Goal: Task Accomplishment & Management: Use online tool/utility

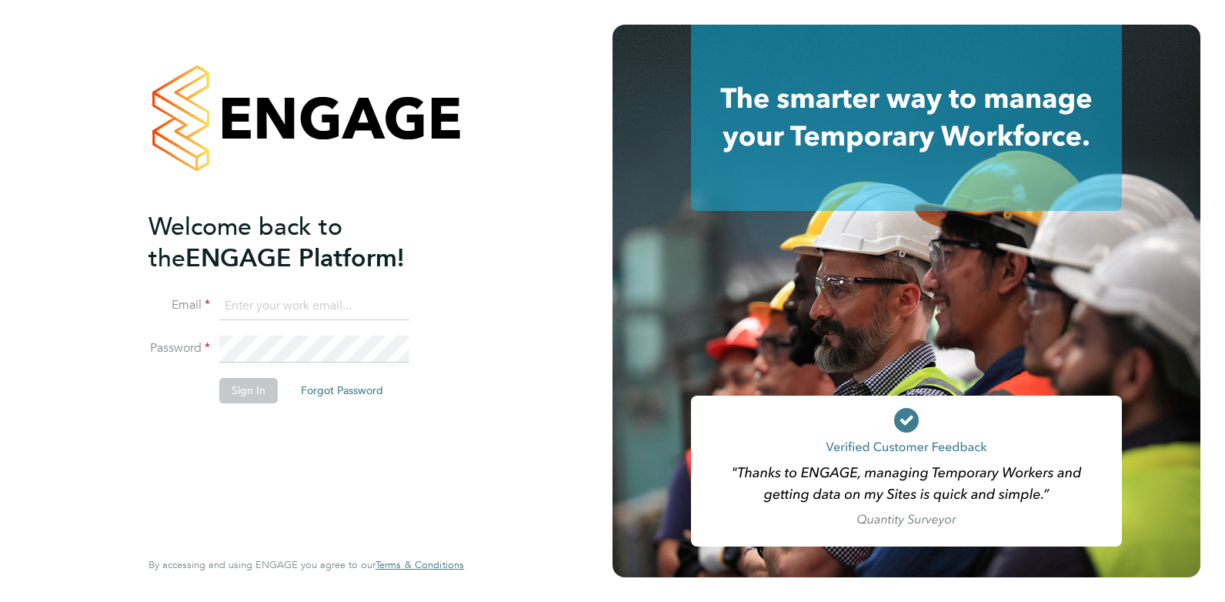
click at [345, 301] on input at bounding box center [314, 306] width 190 height 28
paste input "[EMAIL_ADDRESS][PERSON_NAME][DOMAIN_NAME]"
type input "[EMAIL_ADDRESS][PERSON_NAME][DOMAIN_NAME]"
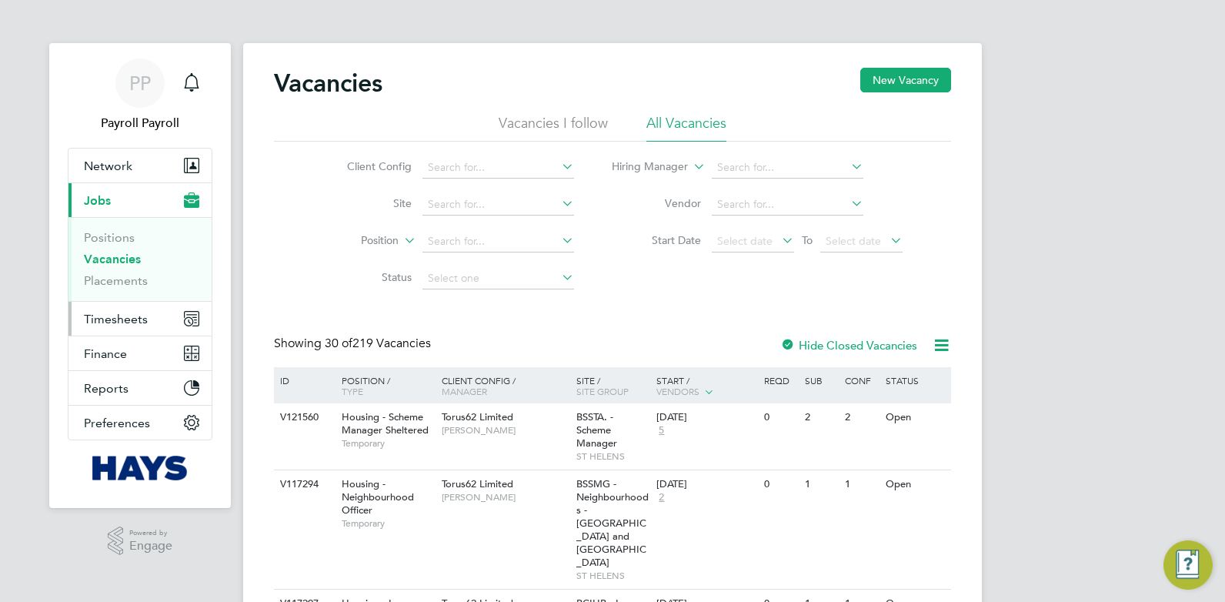
click at [124, 312] on span "Timesheets" at bounding box center [116, 319] width 64 height 15
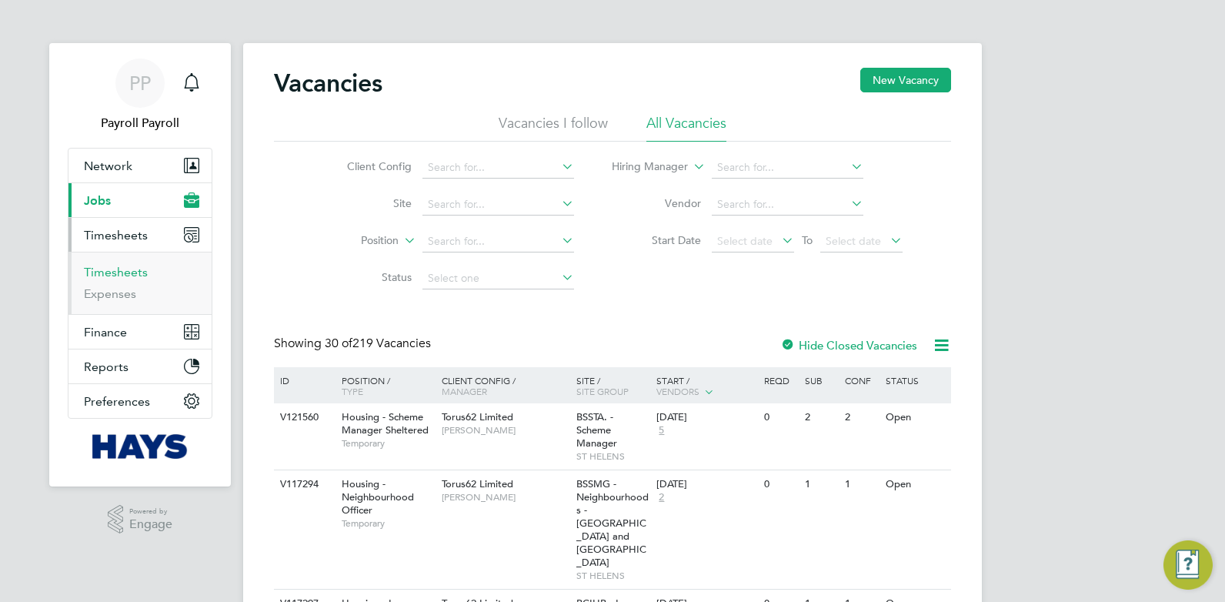
click at [112, 268] on link "Timesheets" at bounding box center [116, 272] width 64 height 15
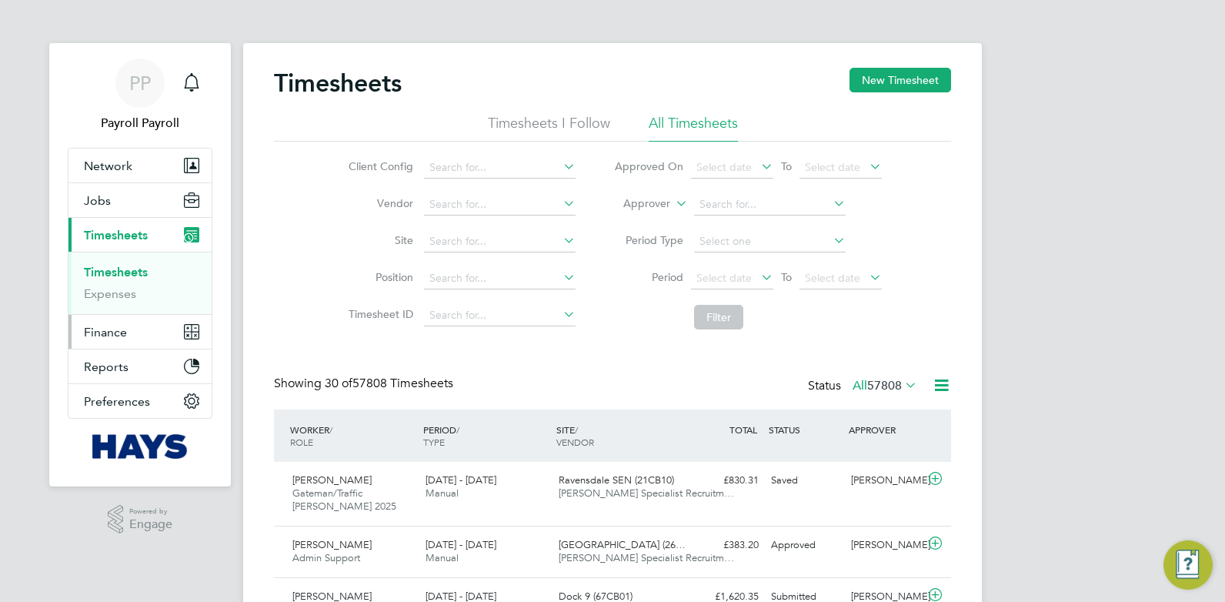
click at [94, 336] on span "Finance" at bounding box center [105, 332] width 43 height 15
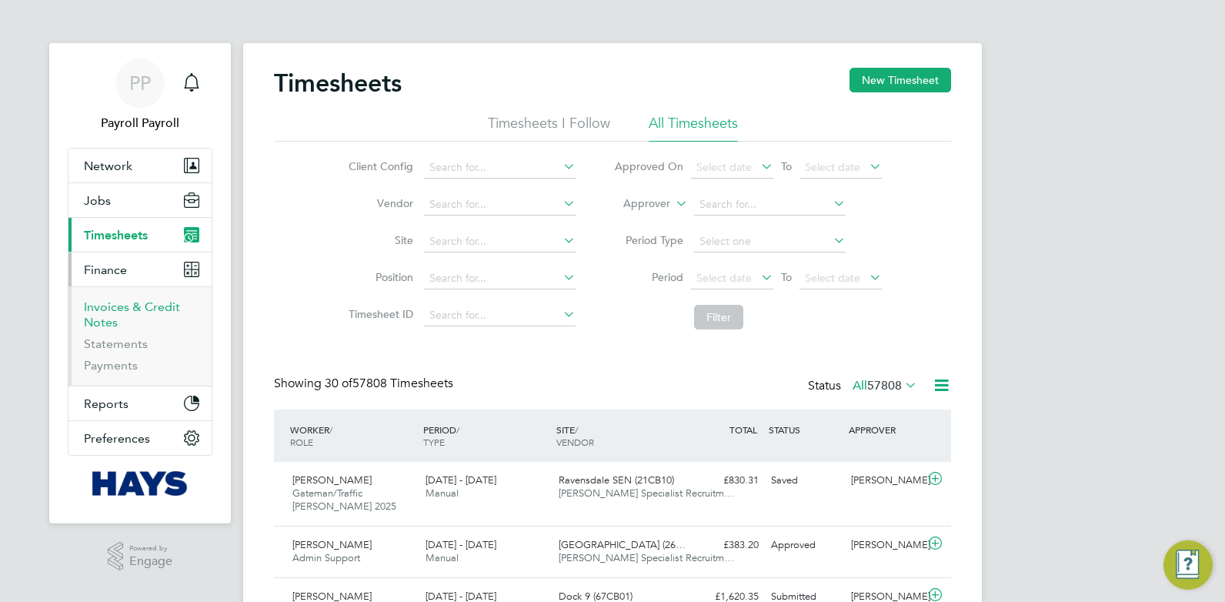
click at [119, 304] on link "Invoices & Credit Notes" at bounding box center [132, 314] width 96 height 30
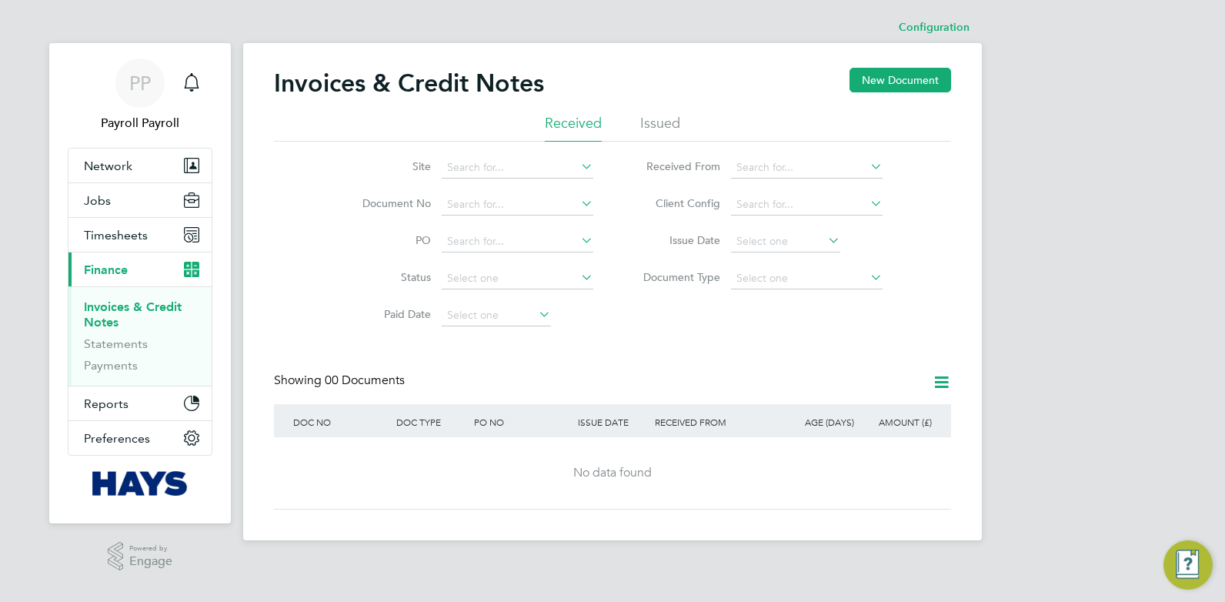
click at [673, 121] on li "Issued" at bounding box center [660, 128] width 40 height 28
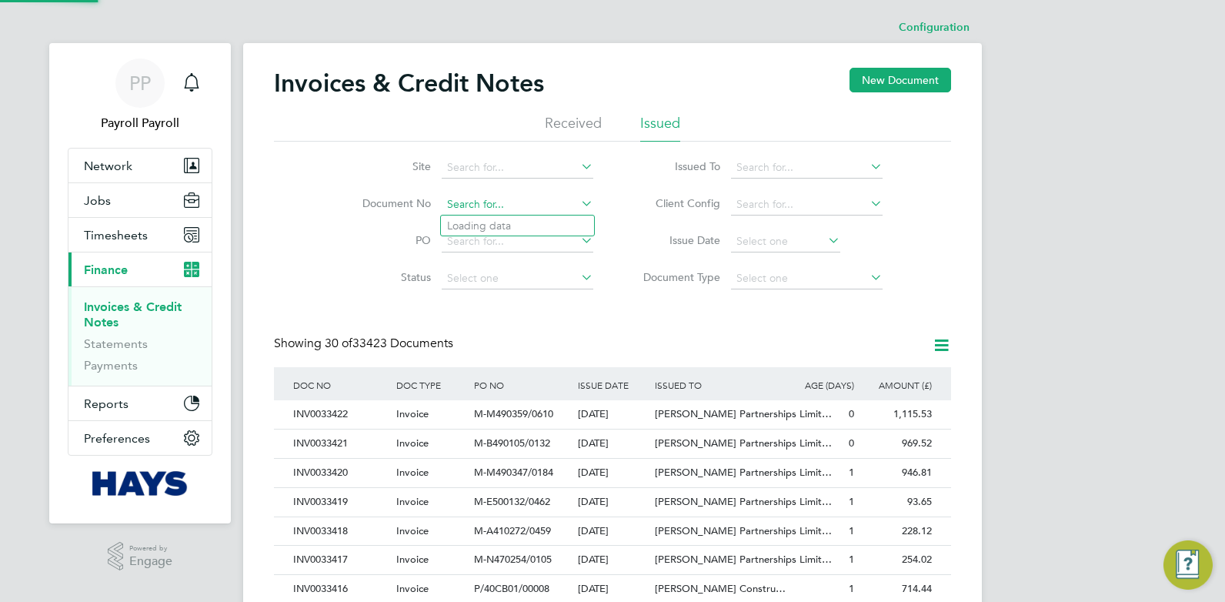
click at [483, 206] on input at bounding box center [518, 205] width 152 height 22
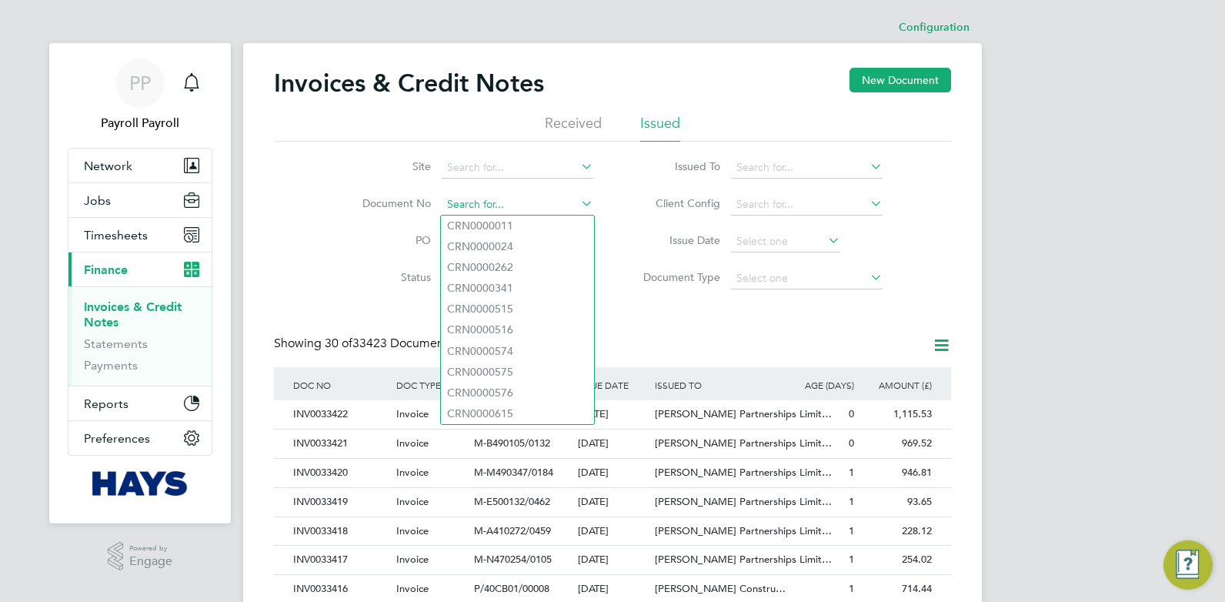
paste input "INV0007629"
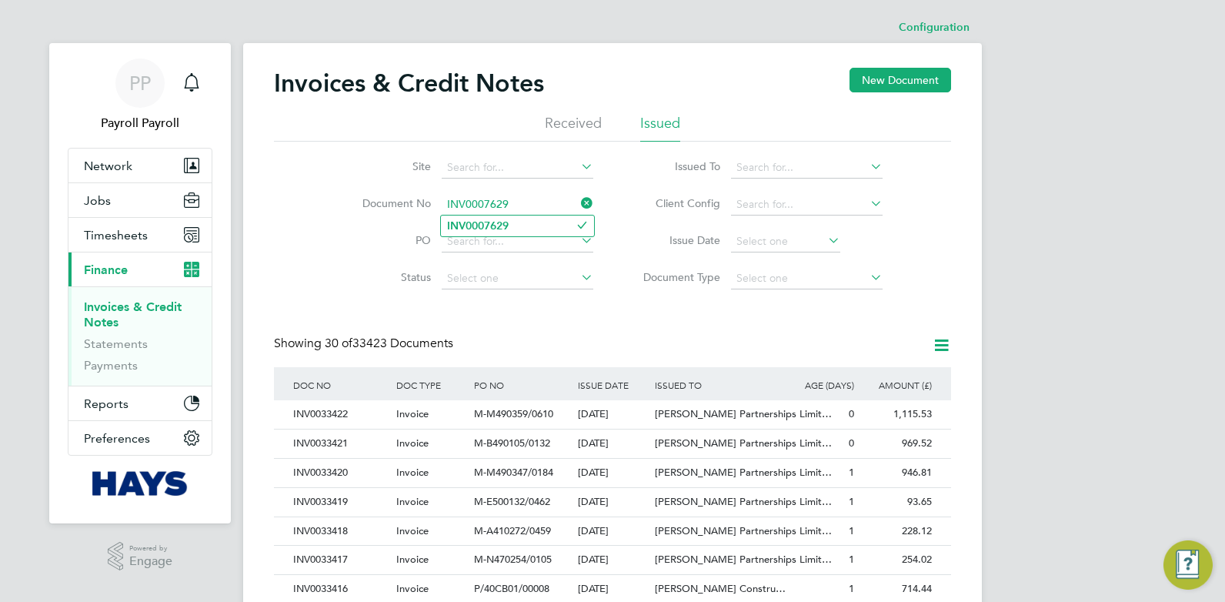
type input "INV0007629"
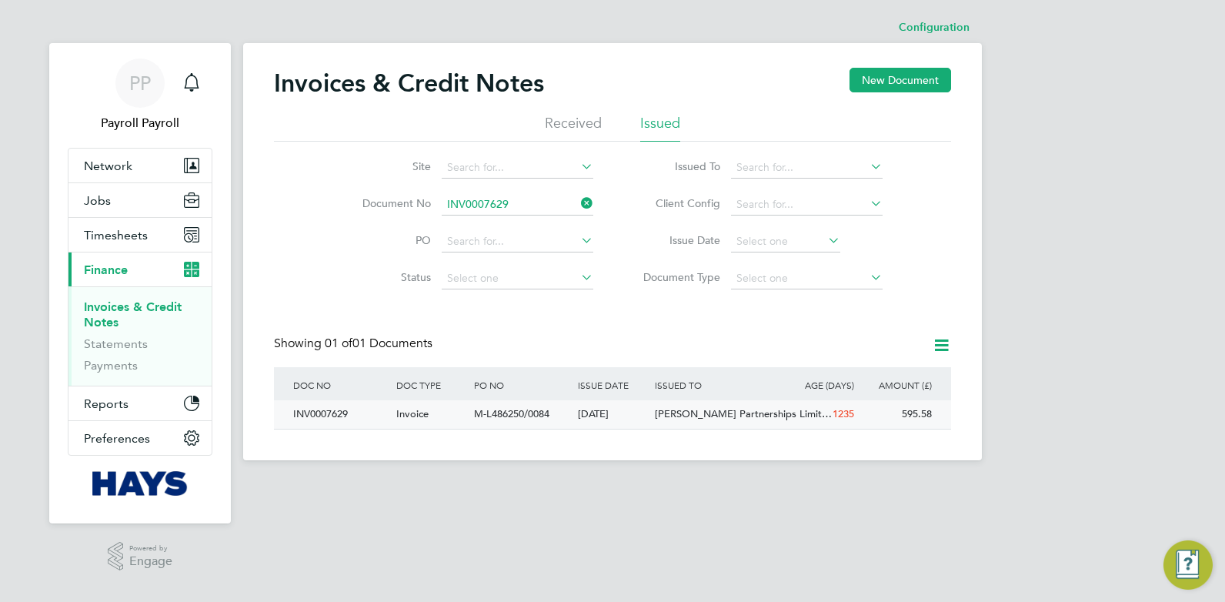
click at [431, 423] on div "Invoice" at bounding box center [432, 414] width 78 height 28
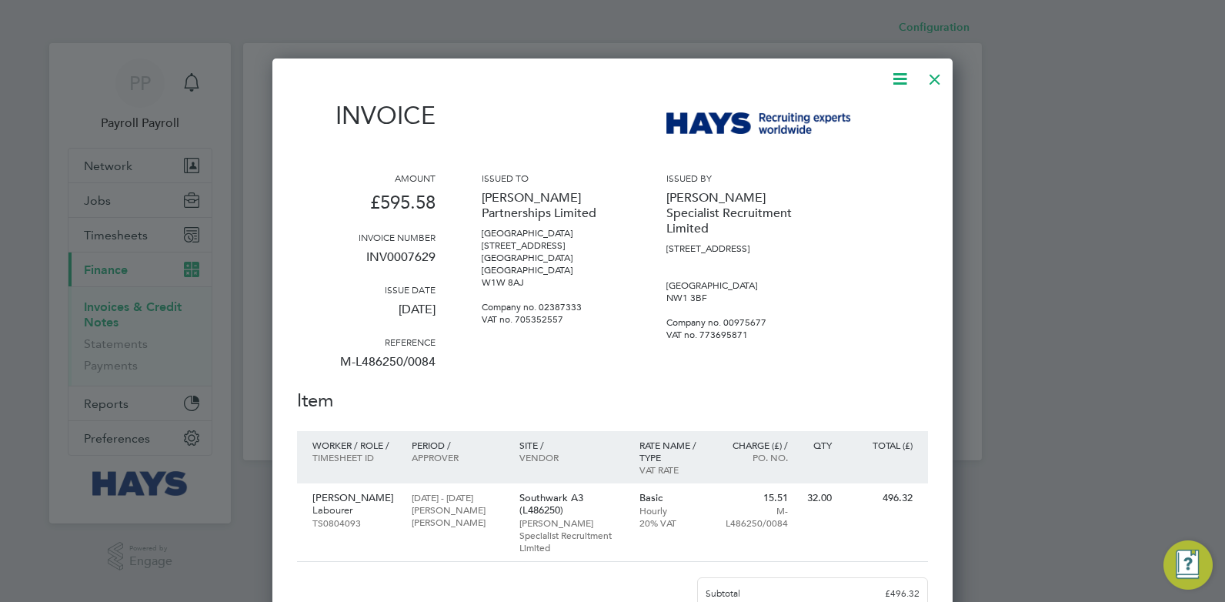
click at [941, 79] on div at bounding box center [935, 76] width 28 height 28
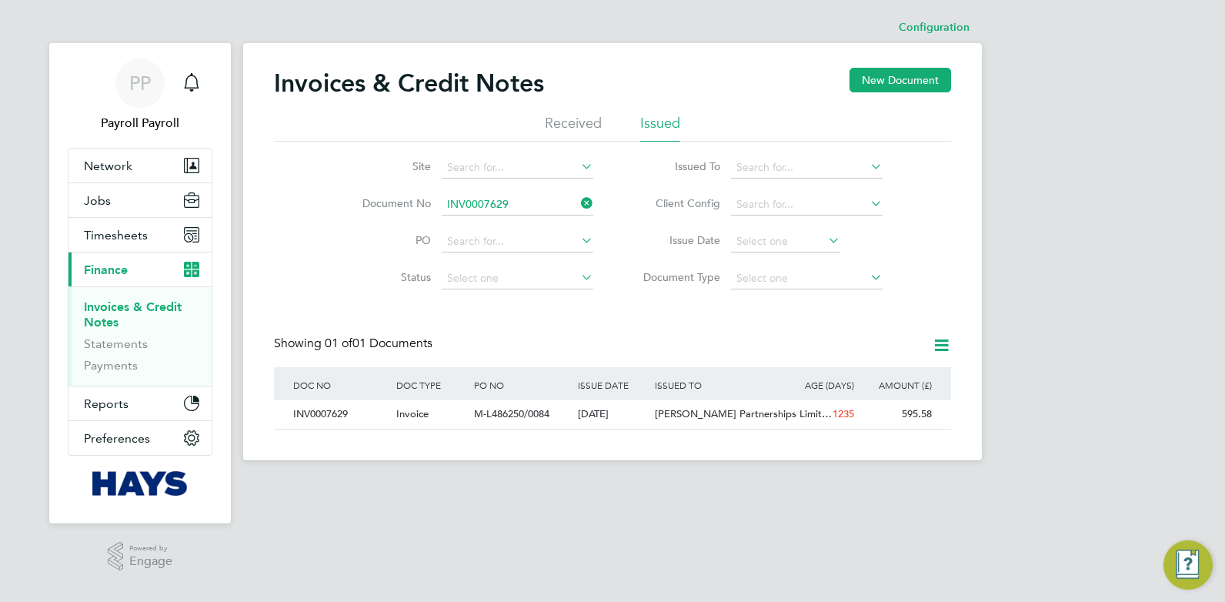
click at [1090, 126] on div "PP Payroll Payroll Notifications Applications: Network Team Members Businesses …" at bounding box center [612, 242] width 1225 height 485
click at [1050, 72] on div "PP Payroll Payroll Notifications Applications: Network Team Members Businesses …" at bounding box center [612, 242] width 1225 height 485
click at [1058, 147] on div "PP Payroll Payroll Notifications Applications: Network Team Members Businesses …" at bounding box center [612, 242] width 1225 height 485
